Goal: Task Accomplishment & Management: Complete application form

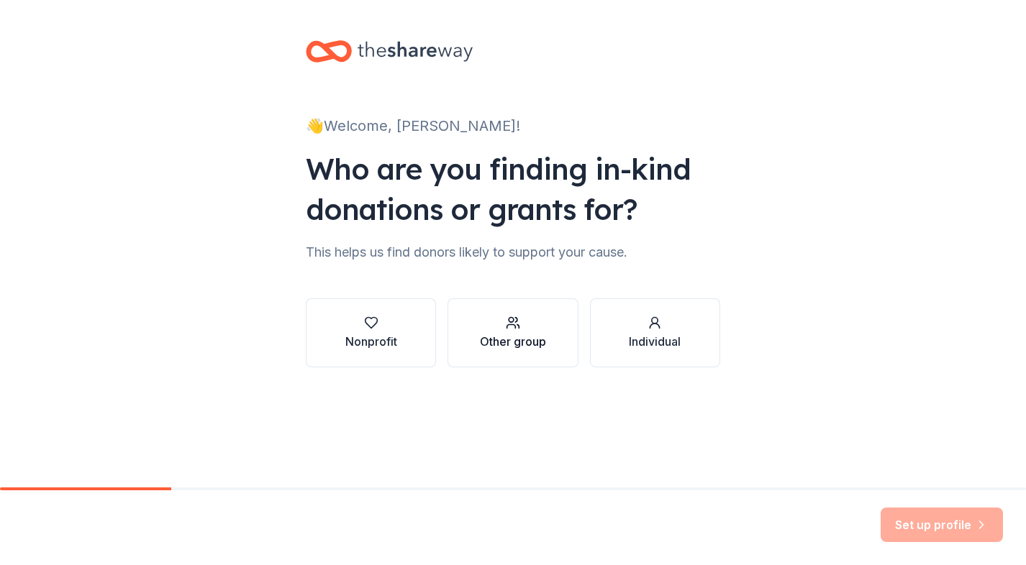
click at [511, 332] on div "Other group" at bounding box center [513, 333] width 66 height 35
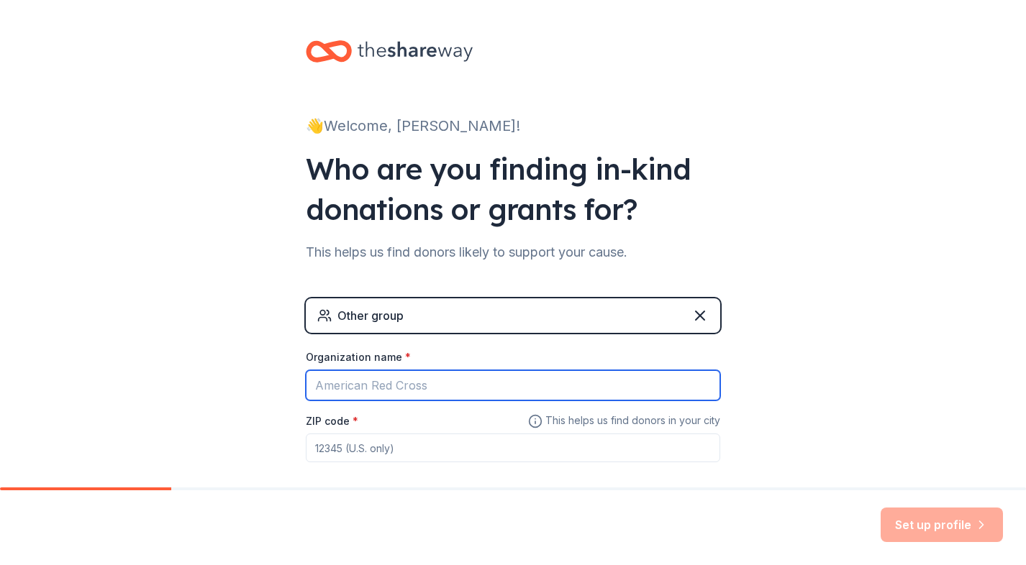
click at [462, 384] on input "Organization name *" at bounding box center [513, 385] width 414 height 30
type input "Sports Labs, LLC"
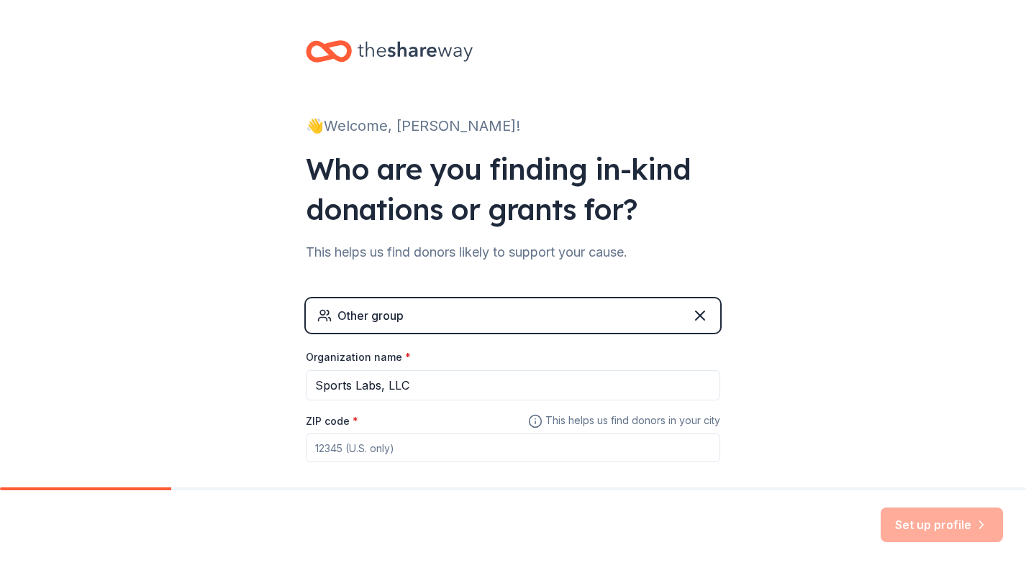
click at [457, 448] on input "ZIP code *" at bounding box center [513, 448] width 414 height 29
type input "89014"
click at [920, 518] on button "Set up profile" at bounding box center [941, 525] width 122 height 35
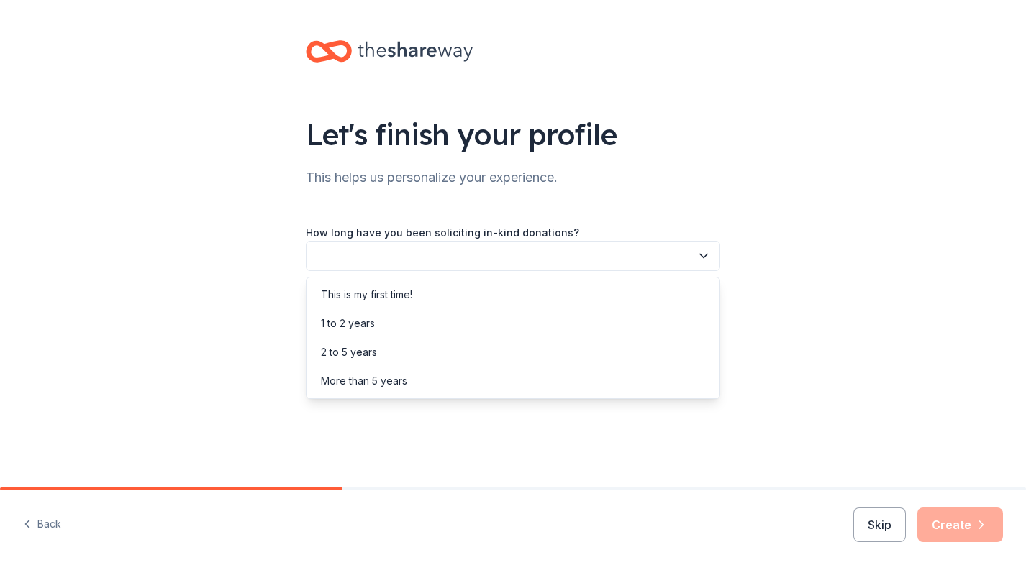
click at [626, 255] on button "button" at bounding box center [513, 256] width 414 height 30
click at [610, 291] on div "This is my first time!" at bounding box center [512, 295] width 407 height 29
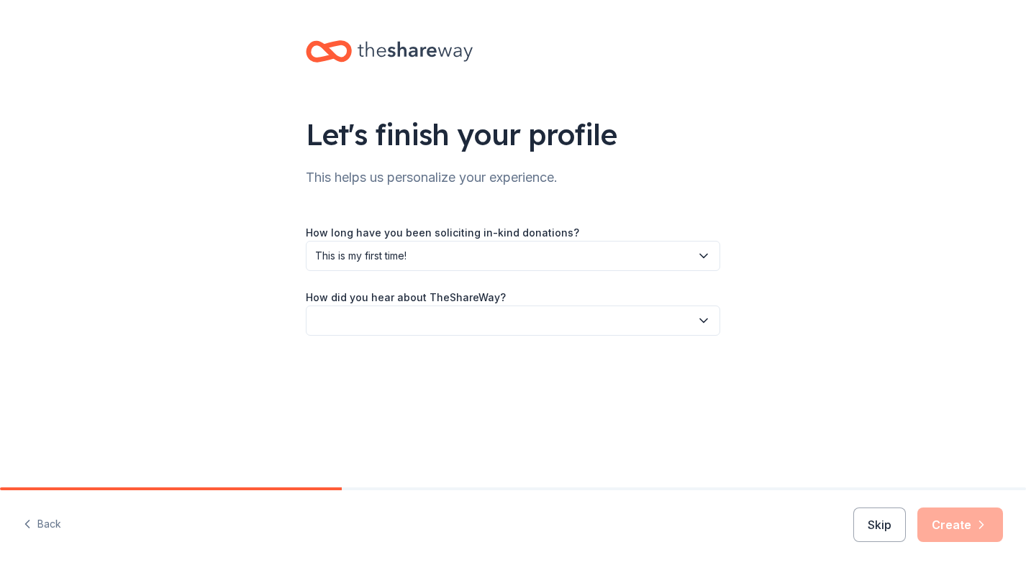
click at [610, 314] on button "button" at bounding box center [513, 321] width 414 height 30
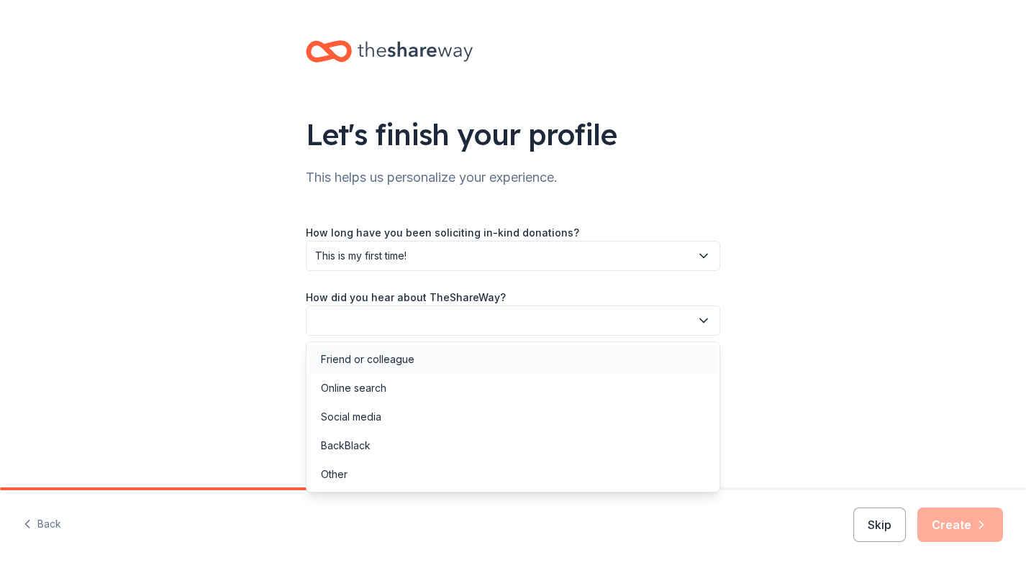
click at [588, 358] on div "Friend or colleague" at bounding box center [512, 359] width 407 height 29
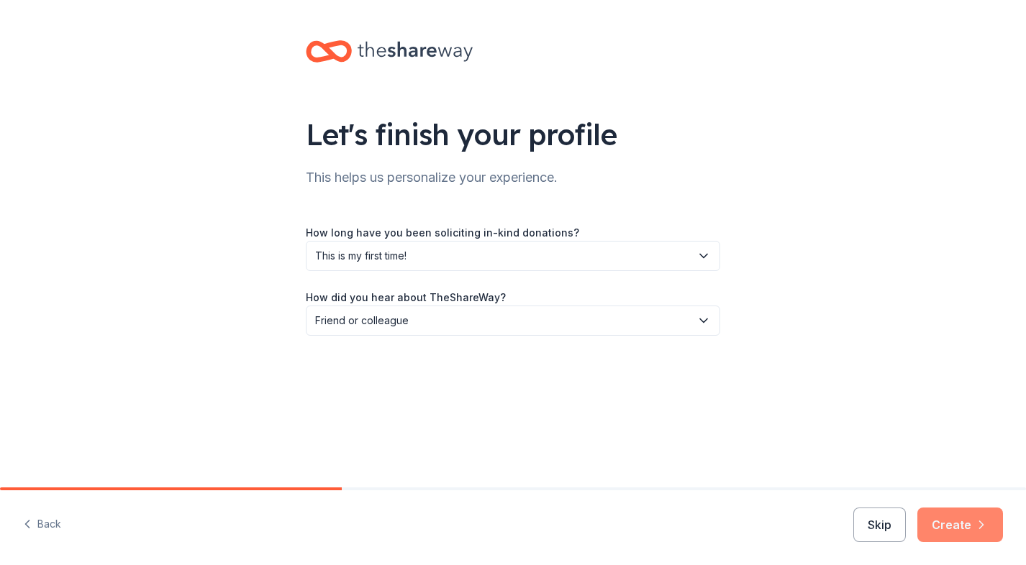
click at [947, 522] on button "Create" at bounding box center [960, 525] width 86 height 35
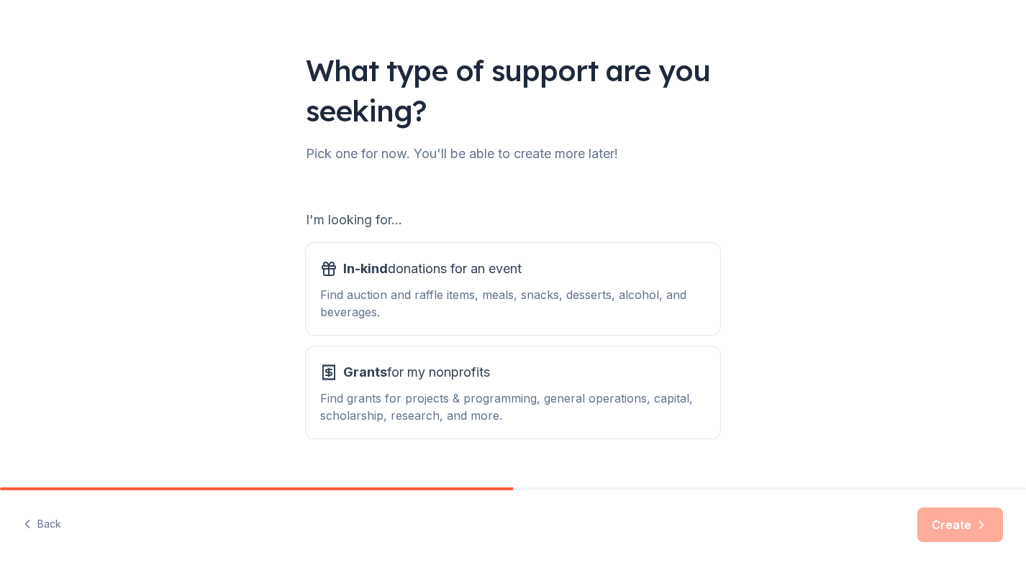
scroll to position [75, 0]
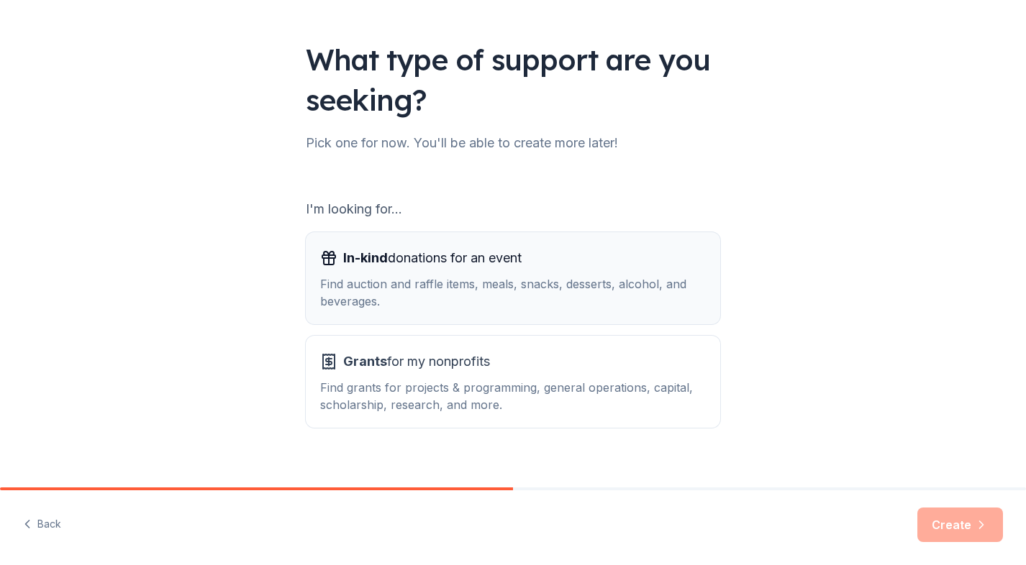
click at [544, 291] on div "Find auction and raffle items, meals, snacks, desserts, alcohol, and beverages." at bounding box center [513, 292] width 386 height 35
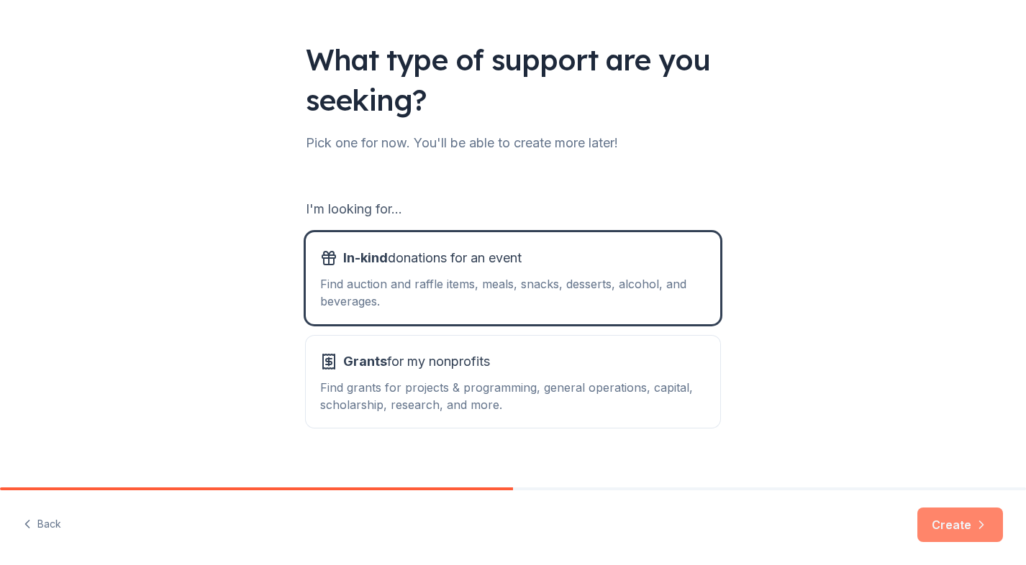
click at [941, 519] on button "Create" at bounding box center [960, 525] width 86 height 35
